Goal: Obtain resource: Obtain resource

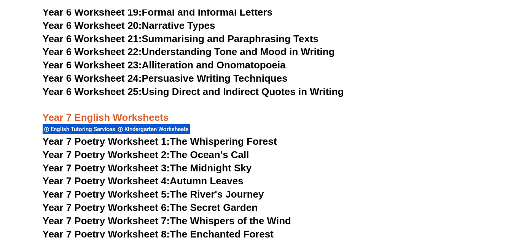
scroll to position [4532, 0]
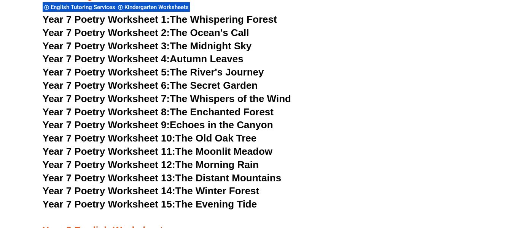
click at [252, 67] on link "Year 7 Poetry Worksheet 5: The River's Journey" at bounding box center [153, 72] width 221 height 11
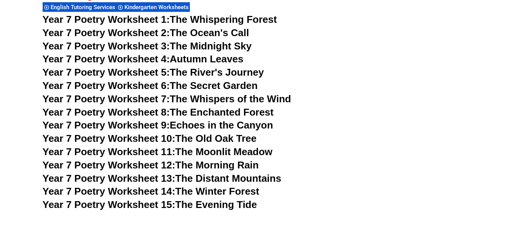
click at [230, 186] on link "Year 7 Poetry Worksheet 14: The Winter Forest" at bounding box center [151, 191] width 217 height 11
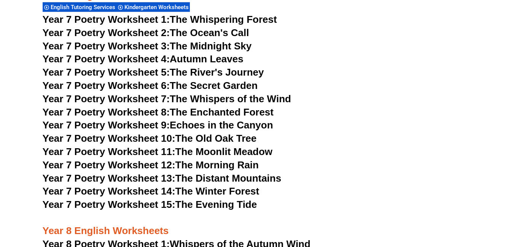
click at [246, 146] on link "Year 7 Poetry Worksheet 11: The Moonlit Meadow" at bounding box center [158, 151] width 230 height 11
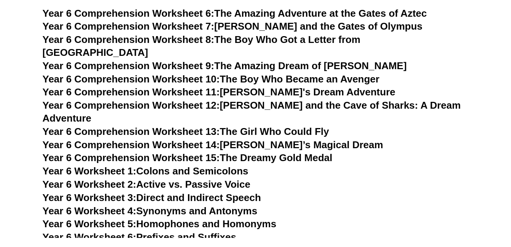
scroll to position [4205, 0]
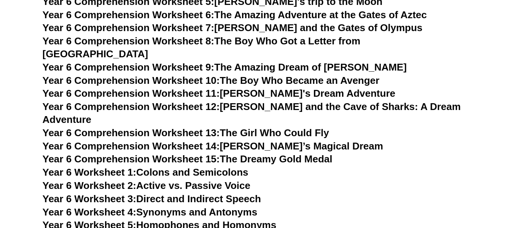
click at [374, 101] on link "Year 6 Comprehension Worksheet 12: Emma and the Cave of Sharks: A Dream Adventu…" at bounding box center [252, 113] width 418 height 24
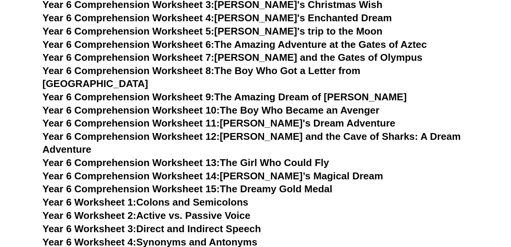
scroll to position [4091, 0]
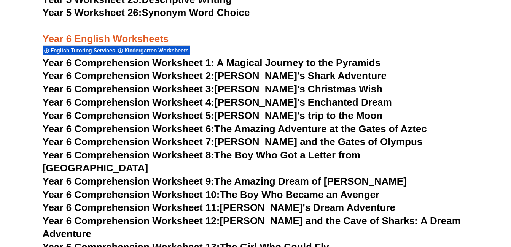
click at [297, 153] on link "Year 6 Comprehension Worksheet 8: The Boy Who Got a Letter from Hogwarts" at bounding box center [202, 161] width 318 height 24
